Goal: Task Accomplishment & Management: Manage account settings

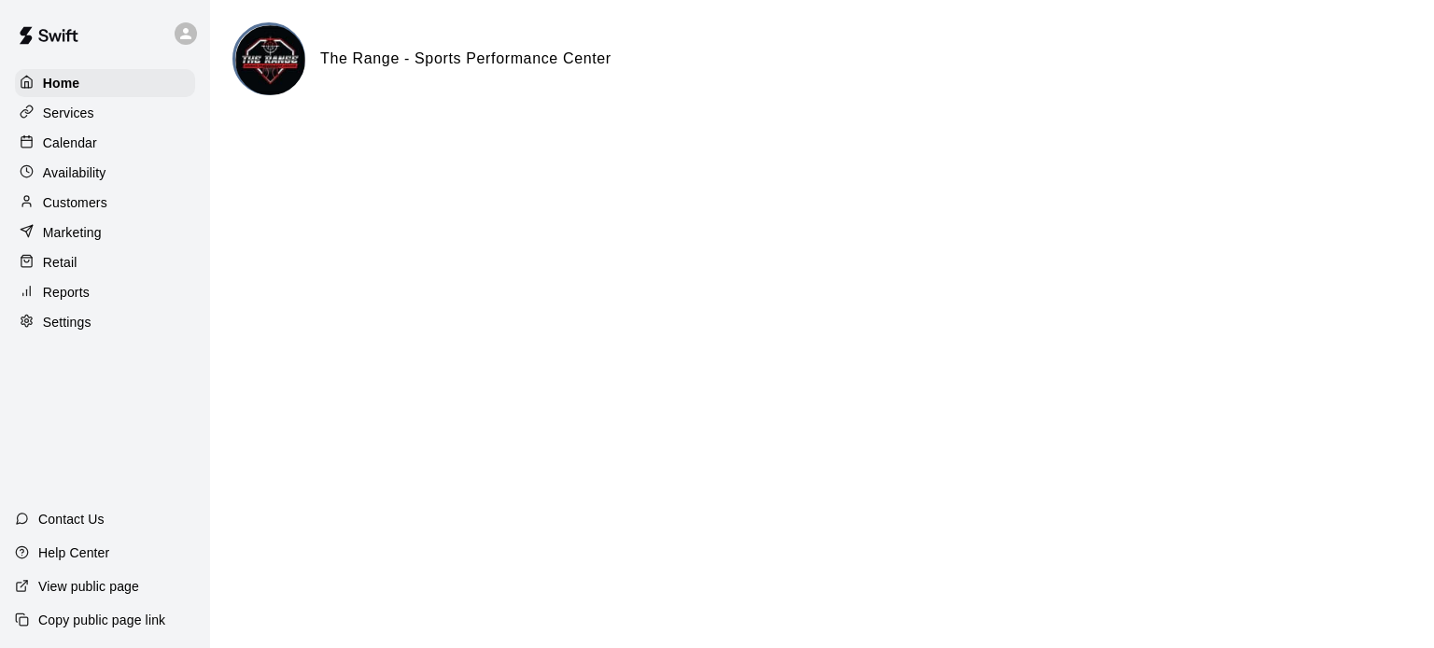
click at [72, 143] on p "Calendar" at bounding box center [70, 142] width 54 height 19
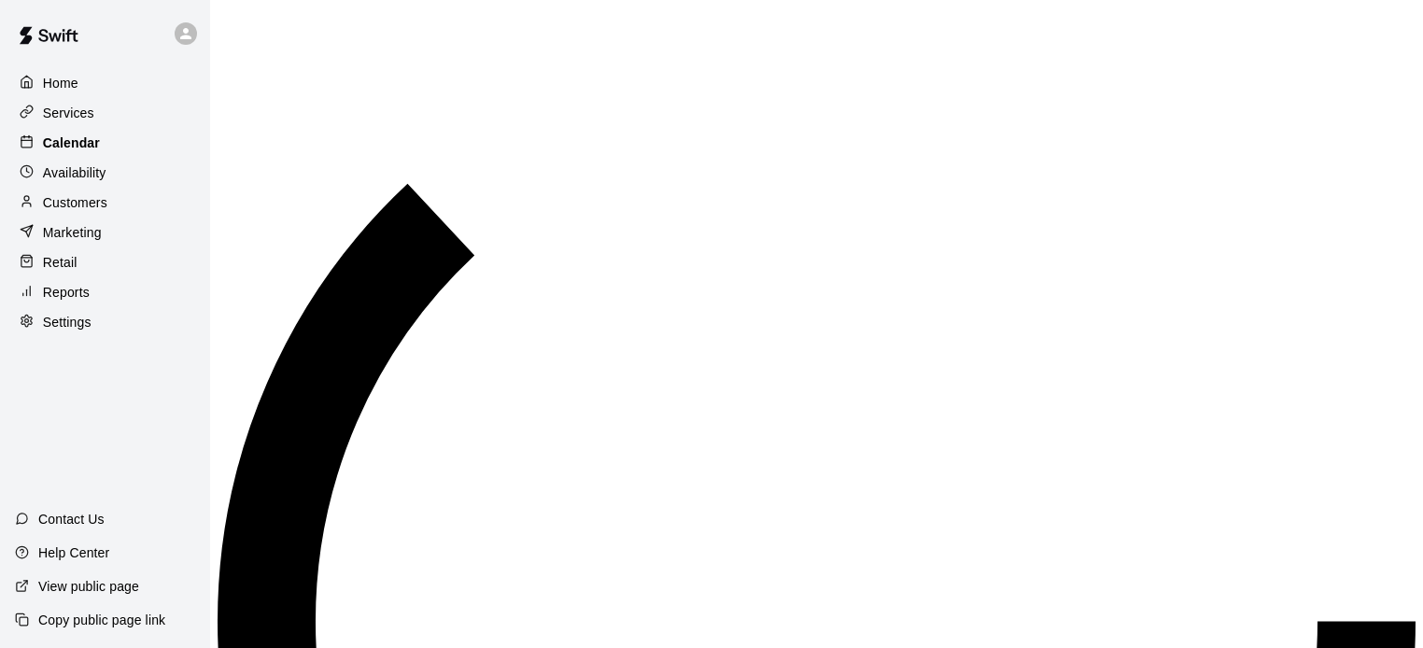
scroll to position [960, 0]
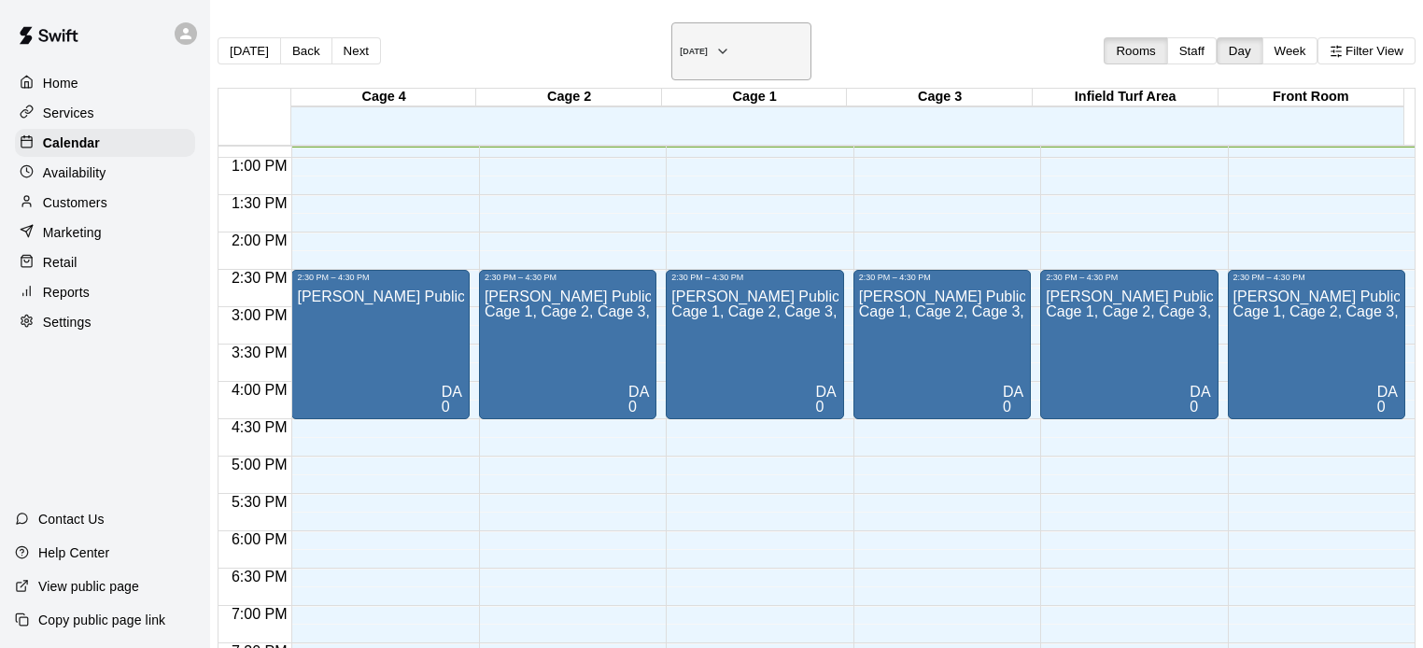
click at [708, 47] on h6 "[DATE]" at bounding box center [694, 51] width 28 height 9
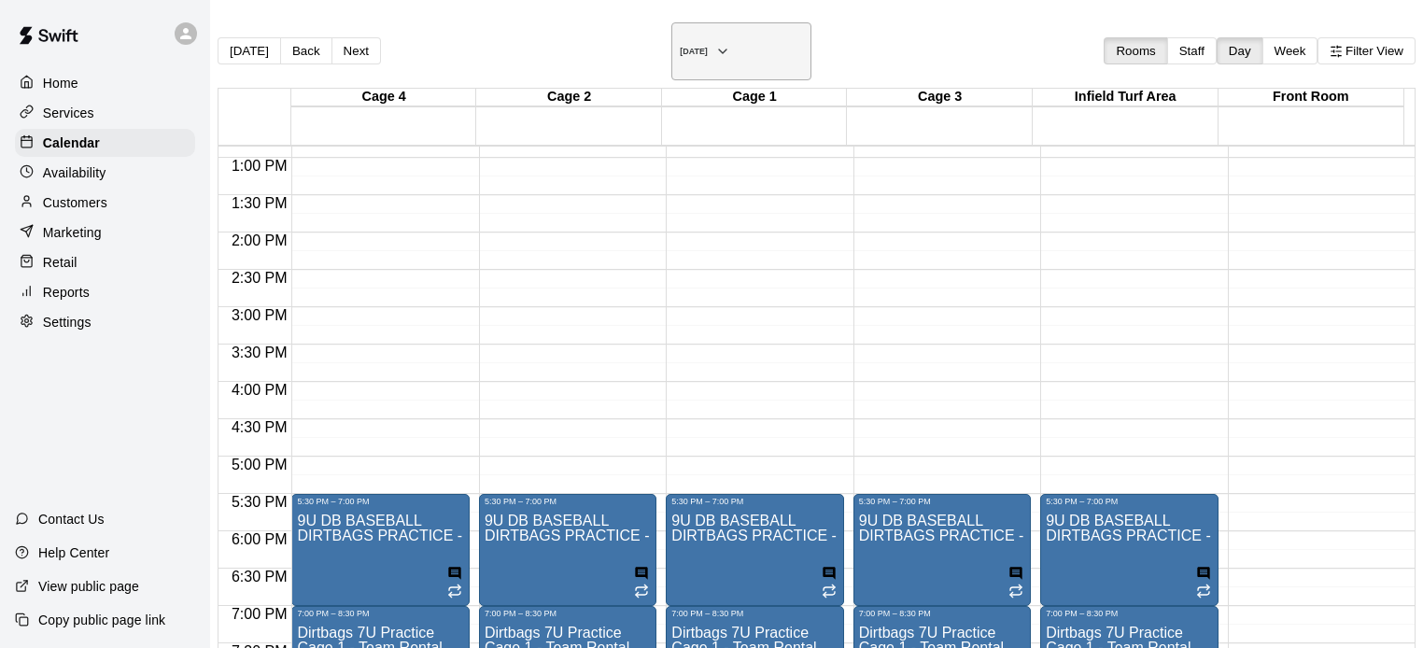
click at [708, 48] on h6 "[DATE]" at bounding box center [694, 51] width 28 height 9
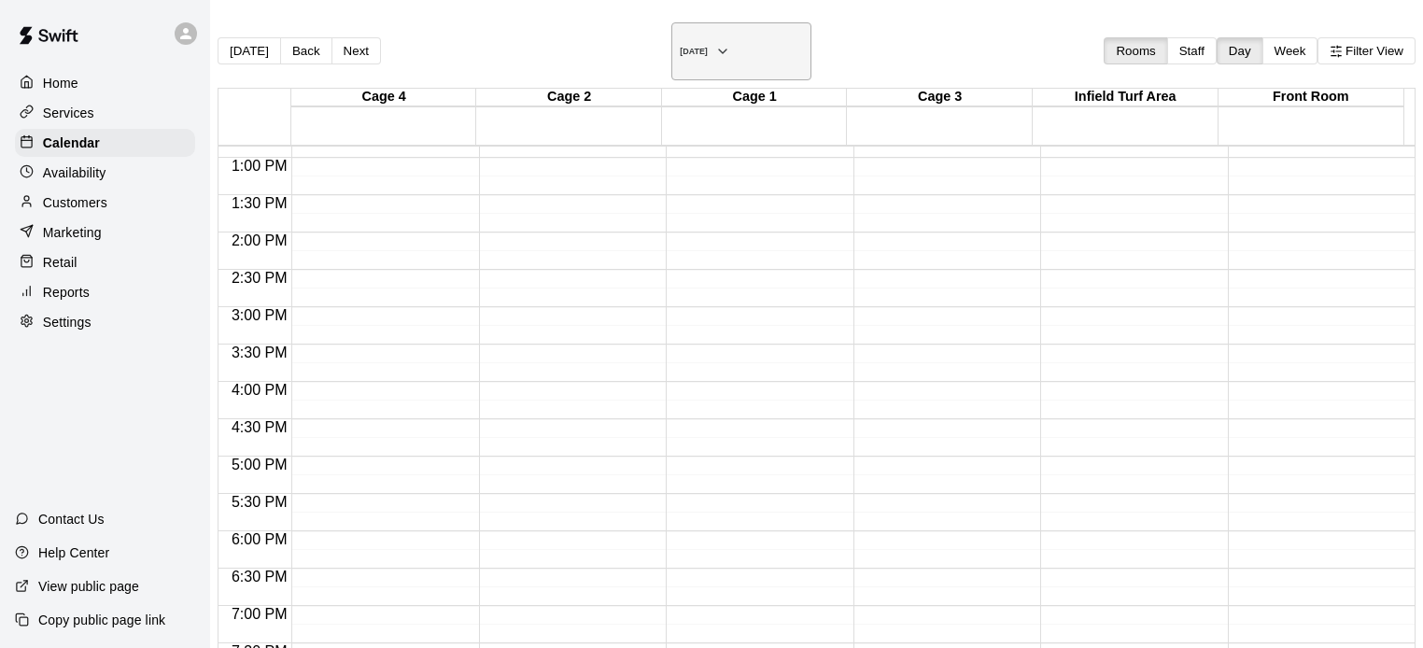
click at [730, 42] on icon "button" at bounding box center [722, 51] width 15 height 22
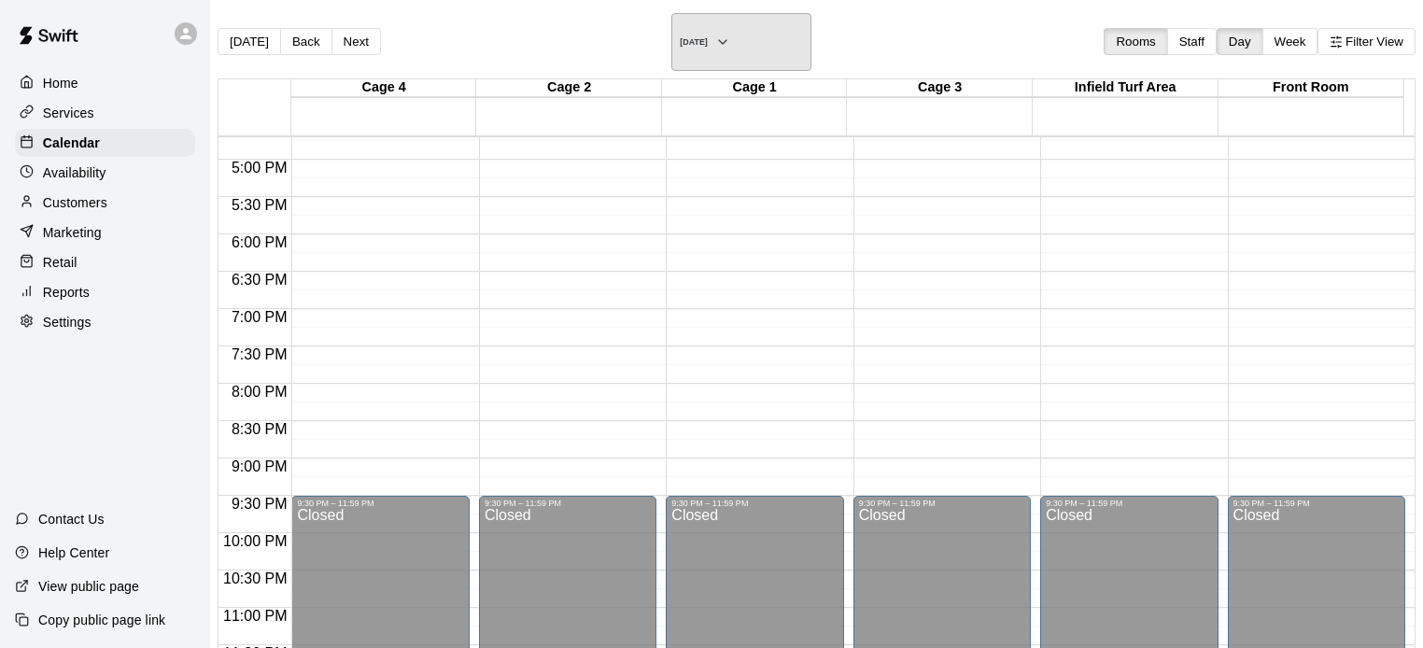
scroll to position [0, 0]
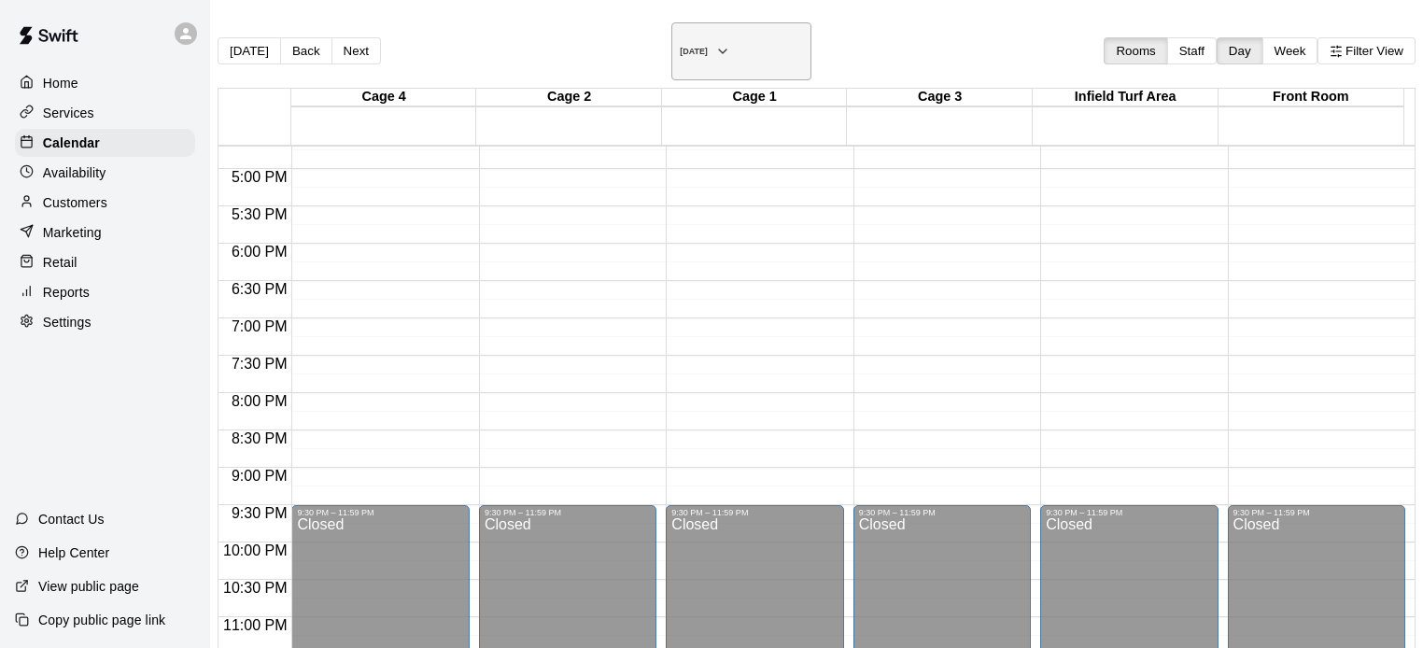
click at [708, 47] on h6 "[DATE]" at bounding box center [694, 51] width 28 height 9
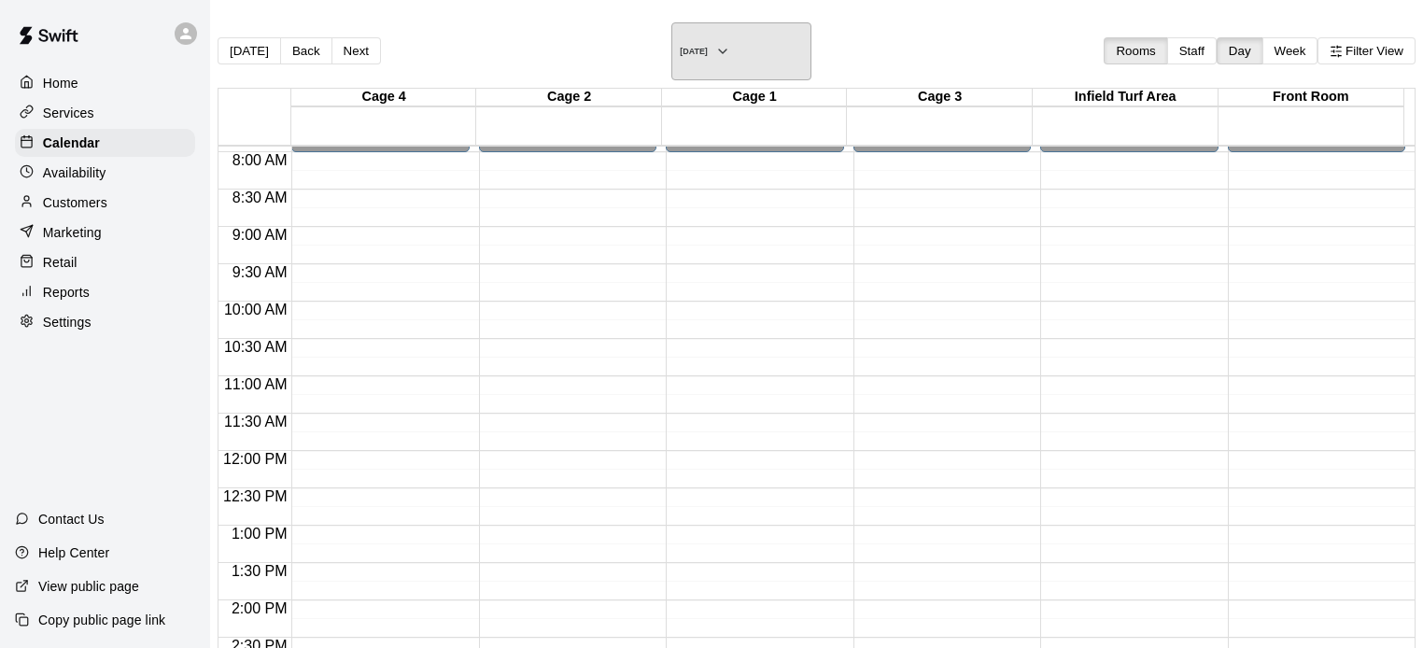
scroll to position [672, 0]
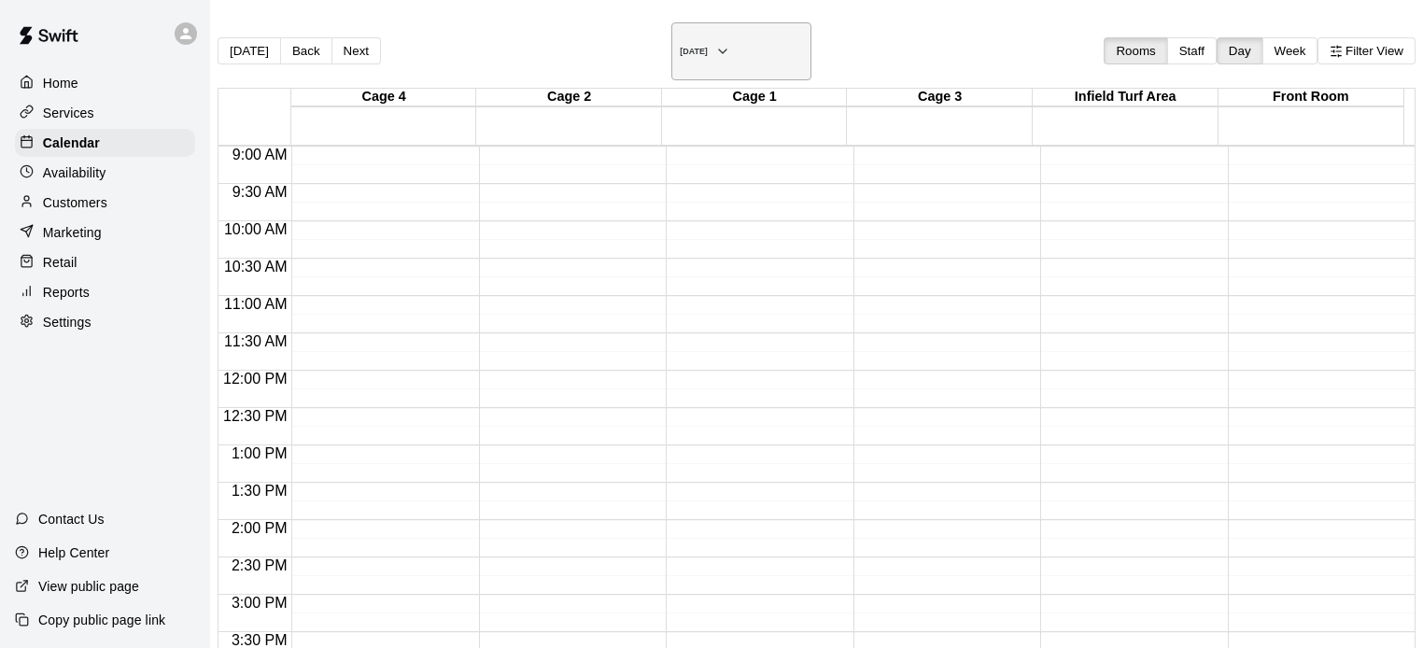
click at [697, 47] on h6 "[DATE]" at bounding box center [694, 51] width 28 height 9
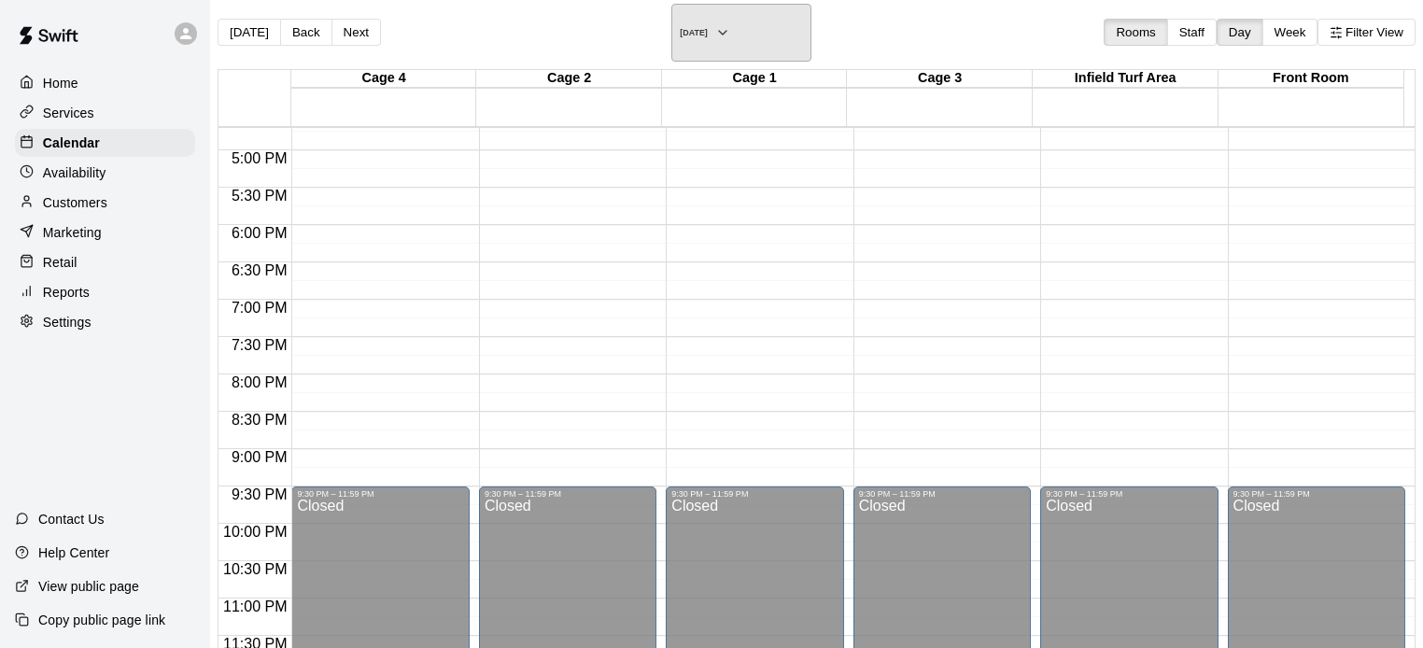
scroll to position [30, 0]
